Goal: Navigation & Orientation: Understand site structure

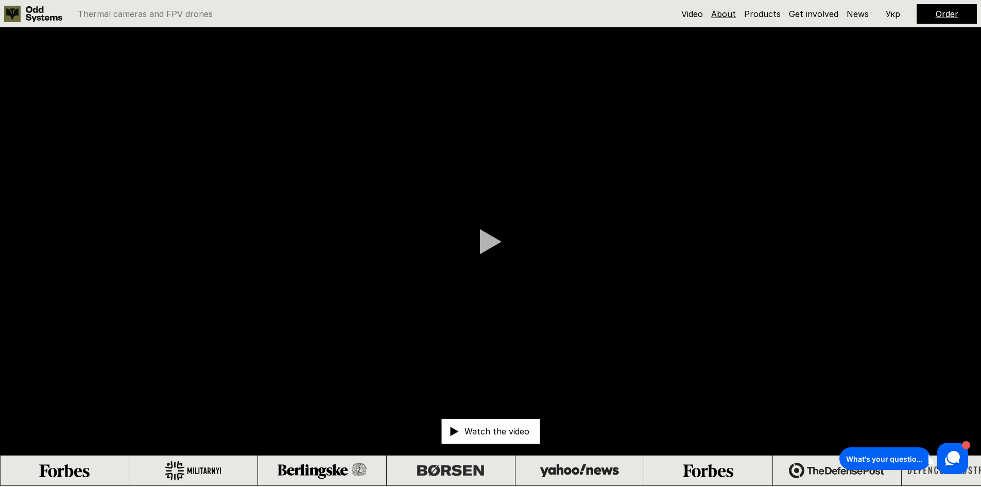
click at [728, 14] on link "About" at bounding box center [723, 14] width 25 height 10
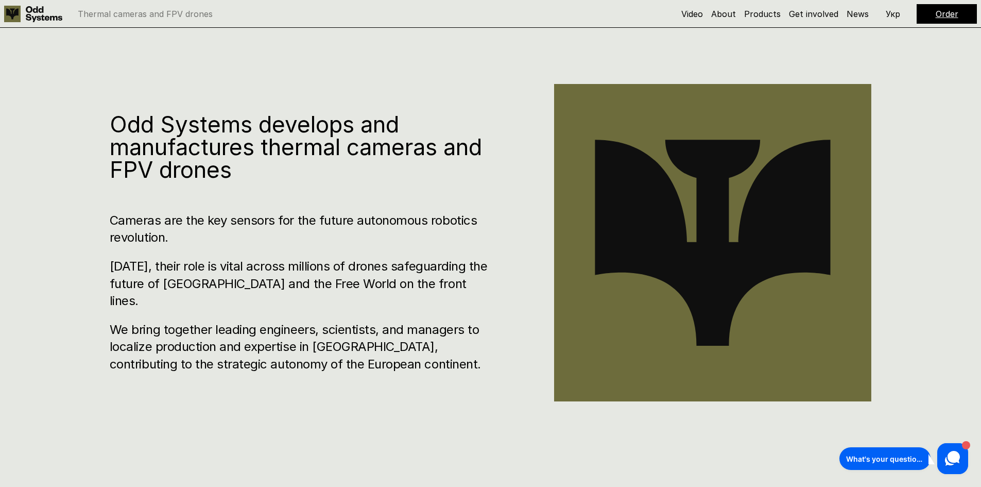
scroll to position [486, 0]
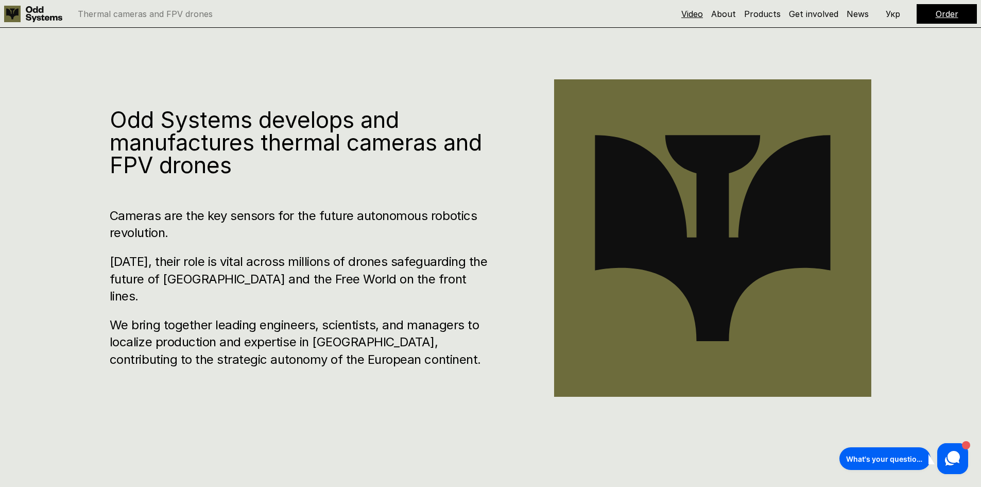
click at [703, 13] on link "Video" at bounding box center [692, 14] width 22 height 10
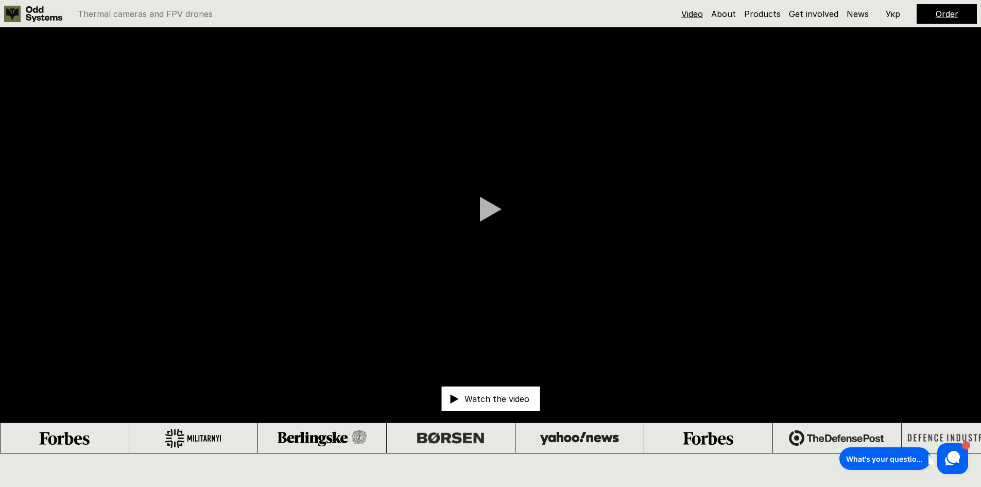
scroll to position [28, 0]
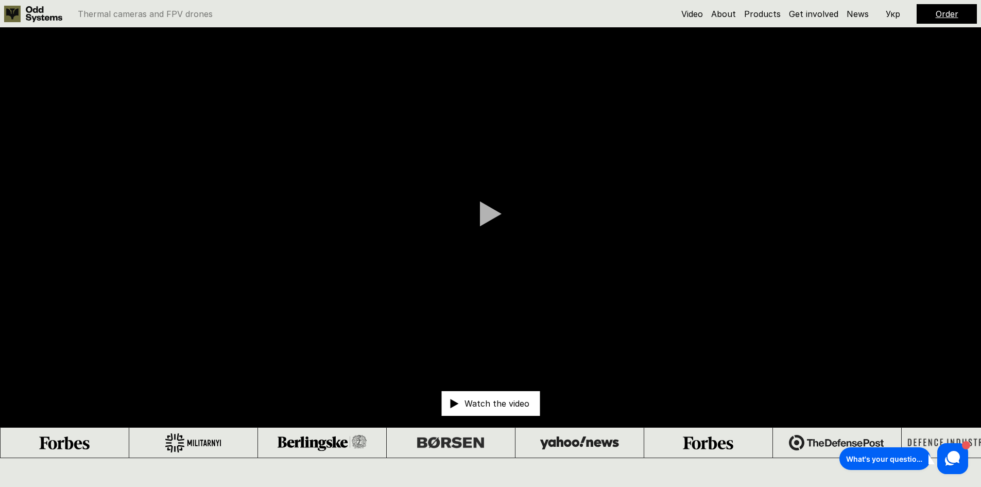
click at [888, 13] on p "Укр" at bounding box center [893, 14] width 14 height 8
click at [896, 12] on p "Eng" at bounding box center [893, 14] width 15 height 8
click at [859, 14] on link "News" at bounding box center [858, 14] width 22 height 10
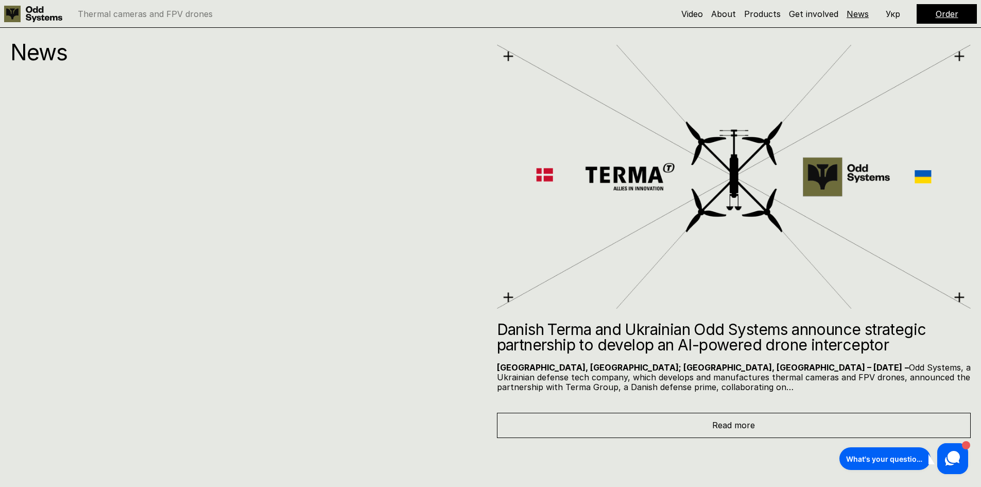
scroll to position [6451, 0]
click at [772, 13] on link "Products" at bounding box center [762, 14] width 37 height 10
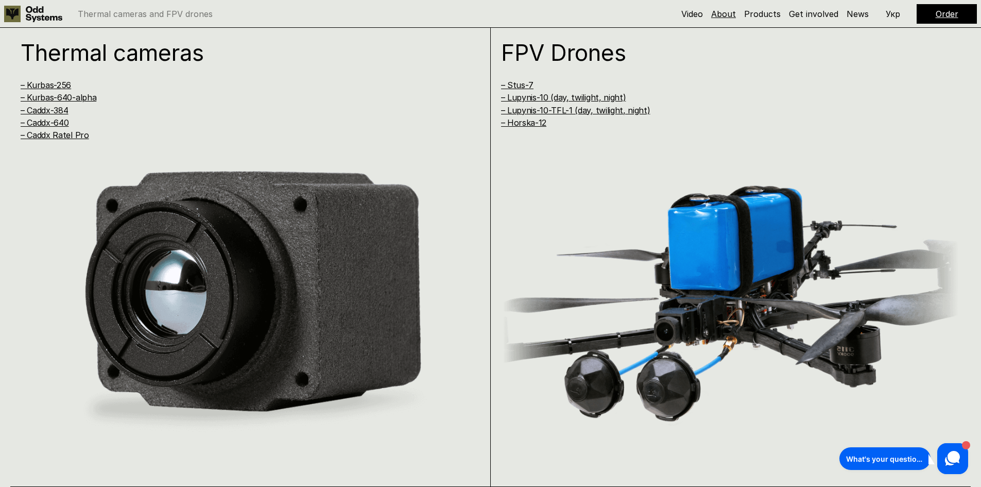
click at [727, 13] on link "About" at bounding box center [723, 14] width 25 height 10
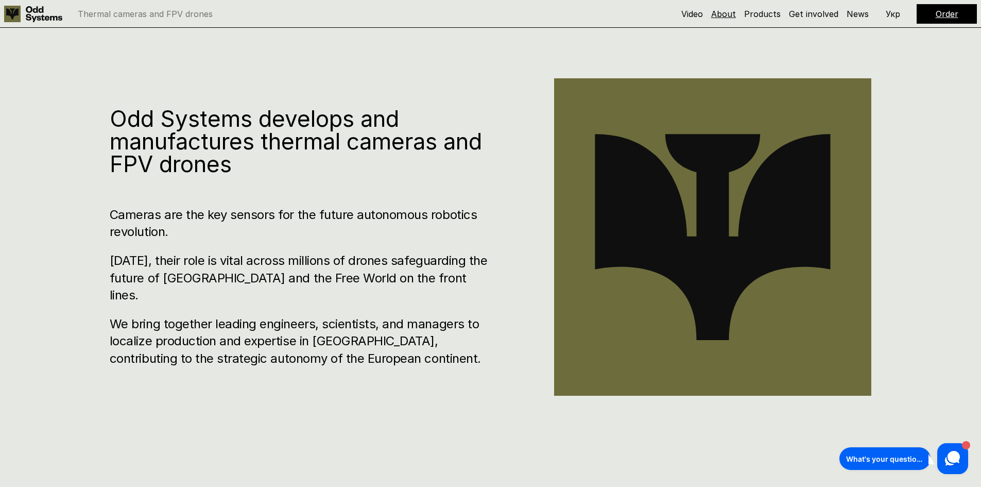
scroll to position [486, 0]
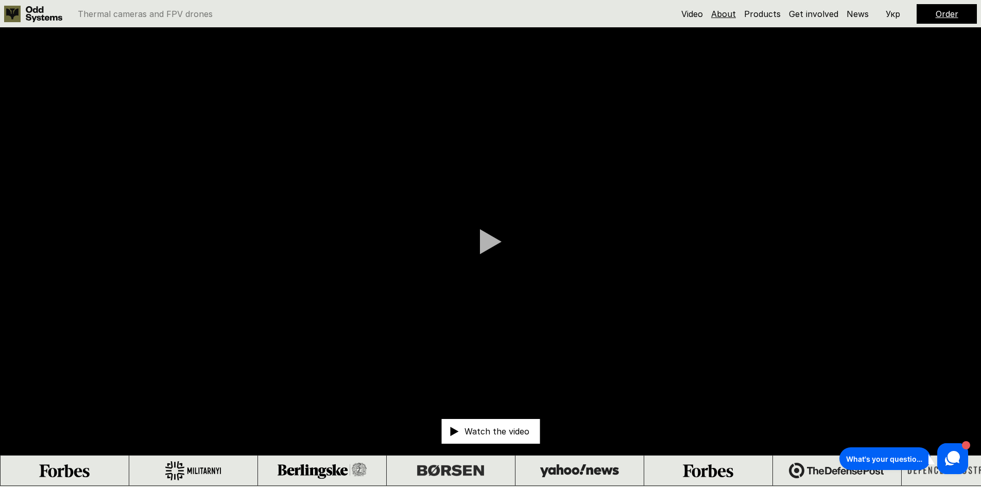
click at [728, 15] on link "About" at bounding box center [723, 14] width 25 height 10
